Goal: Information Seeking & Learning: Learn about a topic

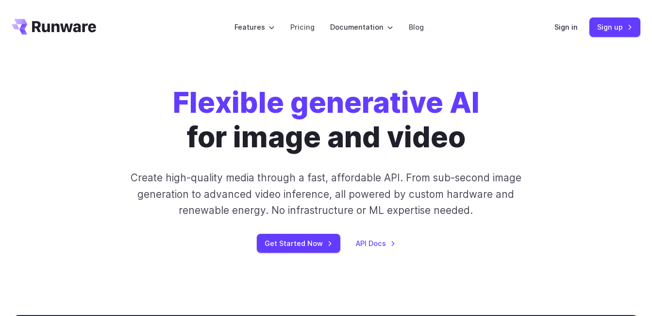
drag, startPoint x: 651, startPoint y: 26, endPoint x: 653, endPoint y: 34, distance: 9.0
click at [302, 26] on link "Pricing" at bounding box center [302, 26] width 24 height 11
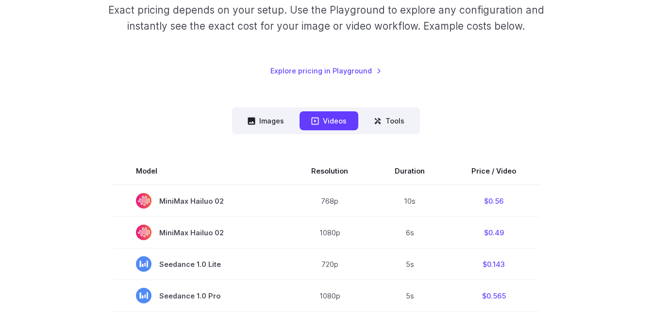
scroll to position [169, 0]
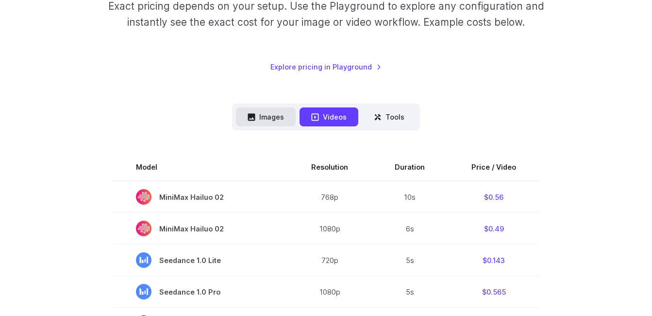
click at [270, 117] on button "Images" at bounding box center [266, 116] width 60 height 19
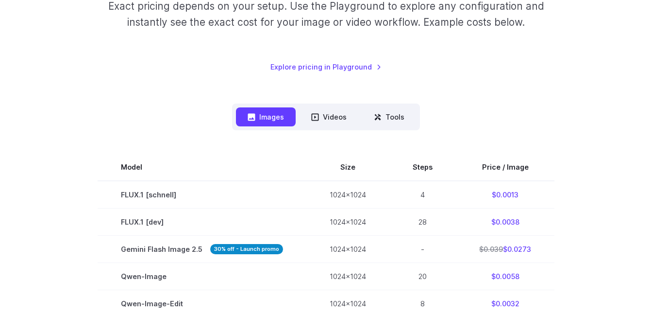
drag, startPoint x: 545, startPoint y: 109, endPoint x: 548, endPoint y: 118, distance: 9.5
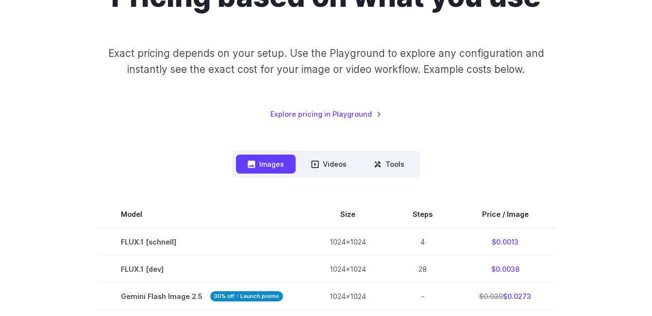
scroll to position [120, 0]
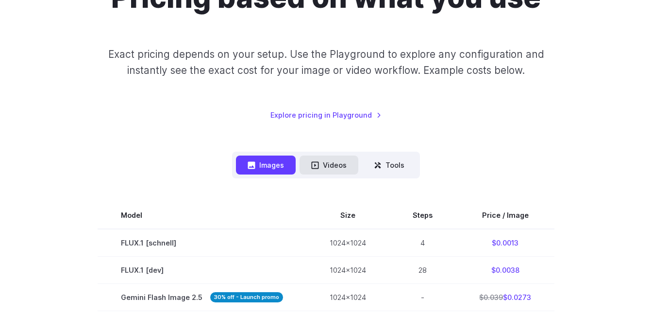
click at [322, 169] on button "Videos" at bounding box center [329, 164] width 59 height 19
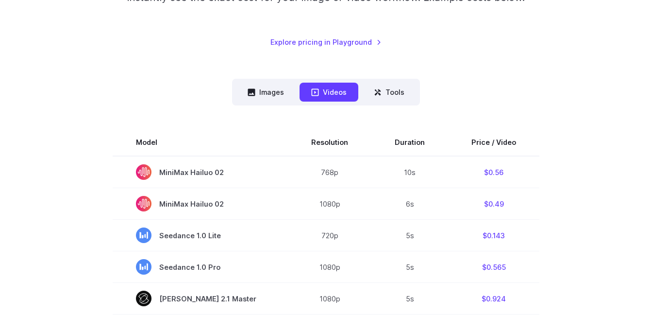
scroll to position [0, 0]
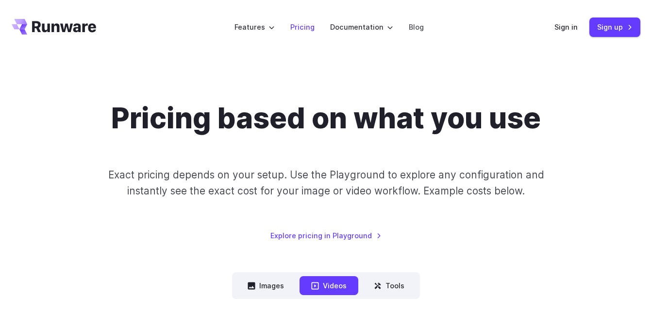
click at [308, 25] on link "Pricing" at bounding box center [302, 26] width 24 height 11
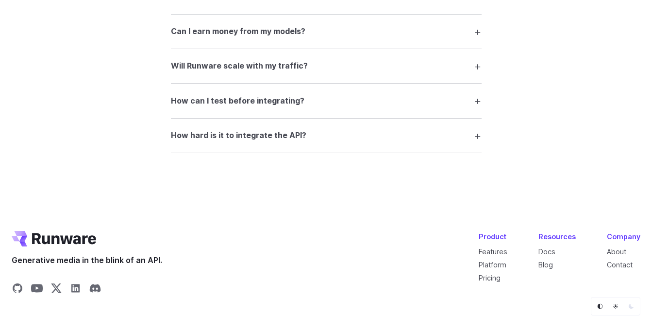
scroll to position [1995, 0]
